Goal: Transaction & Acquisition: Purchase product/service

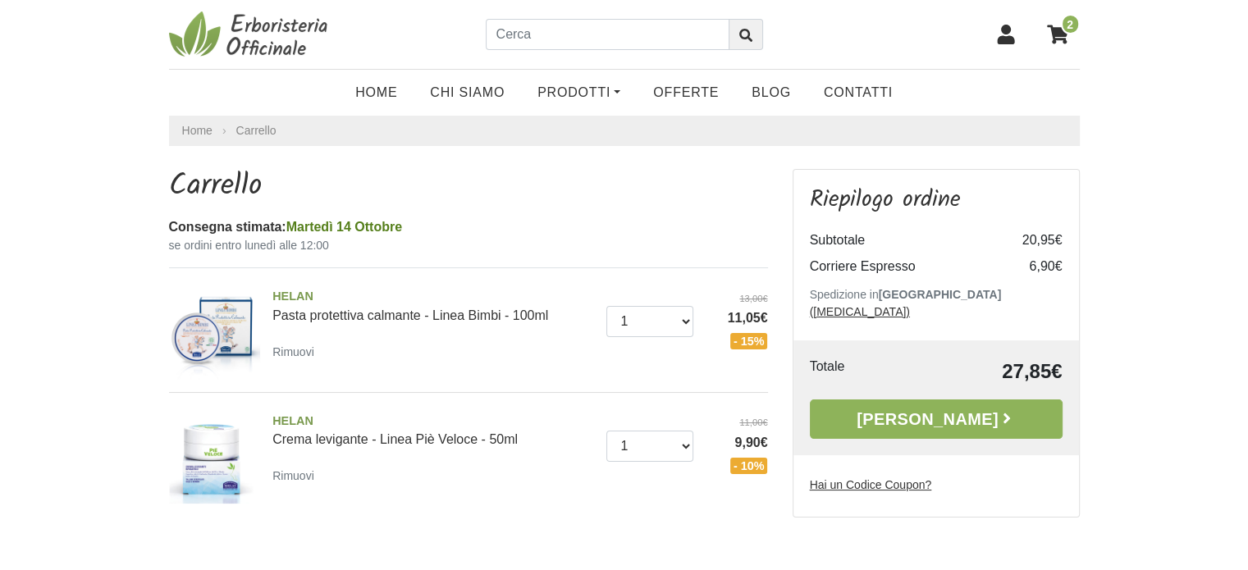
click at [894, 478] on u "Hai un Codice Coupon?" at bounding box center [871, 484] width 122 height 13
click at [0, 0] on input "Hai un Codice Coupon?" at bounding box center [0, 0] width 0 height 0
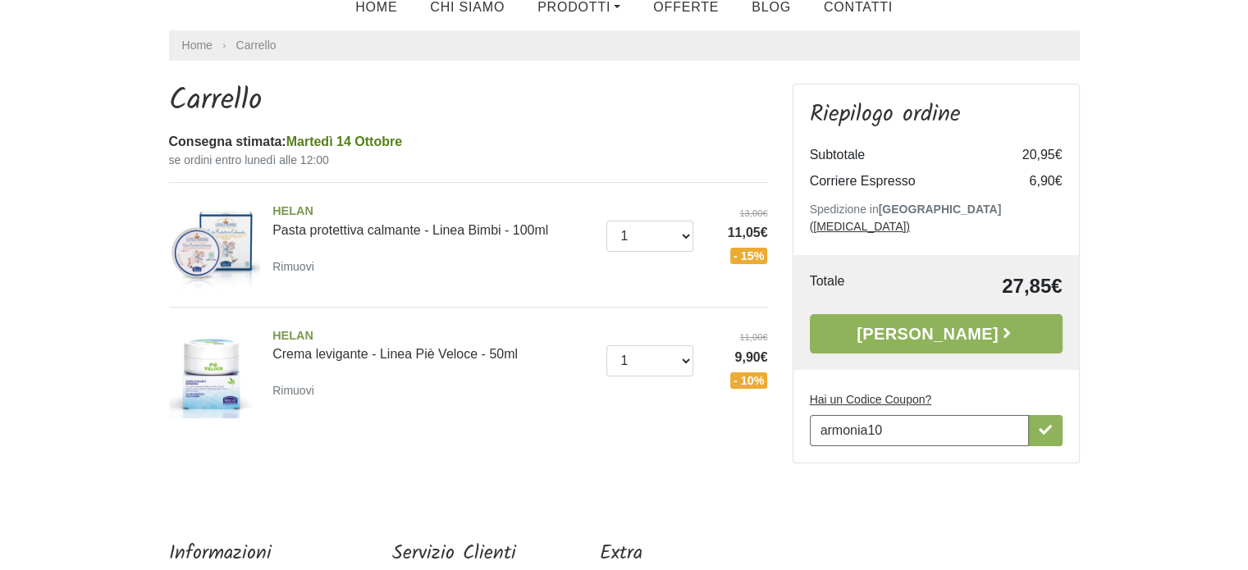
scroll to position [3, 0]
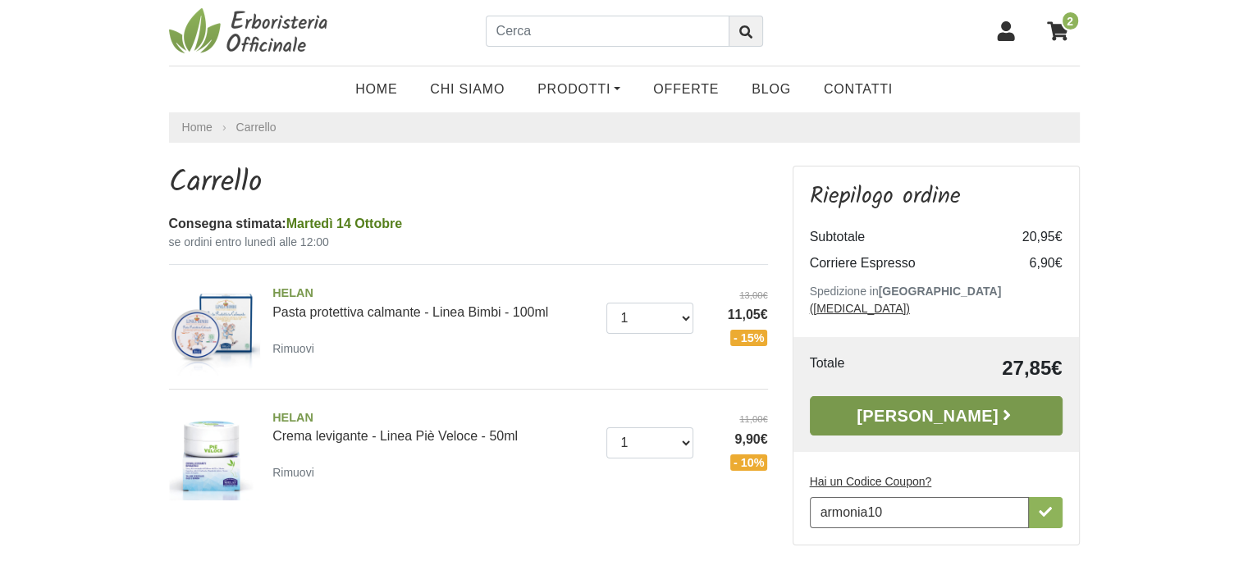
type input "armonia10"
click at [926, 396] on link "Alla Cassa" at bounding box center [936, 415] width 253 height 39
